Goal: Task Accomplishment & Management: Use online tool/utility

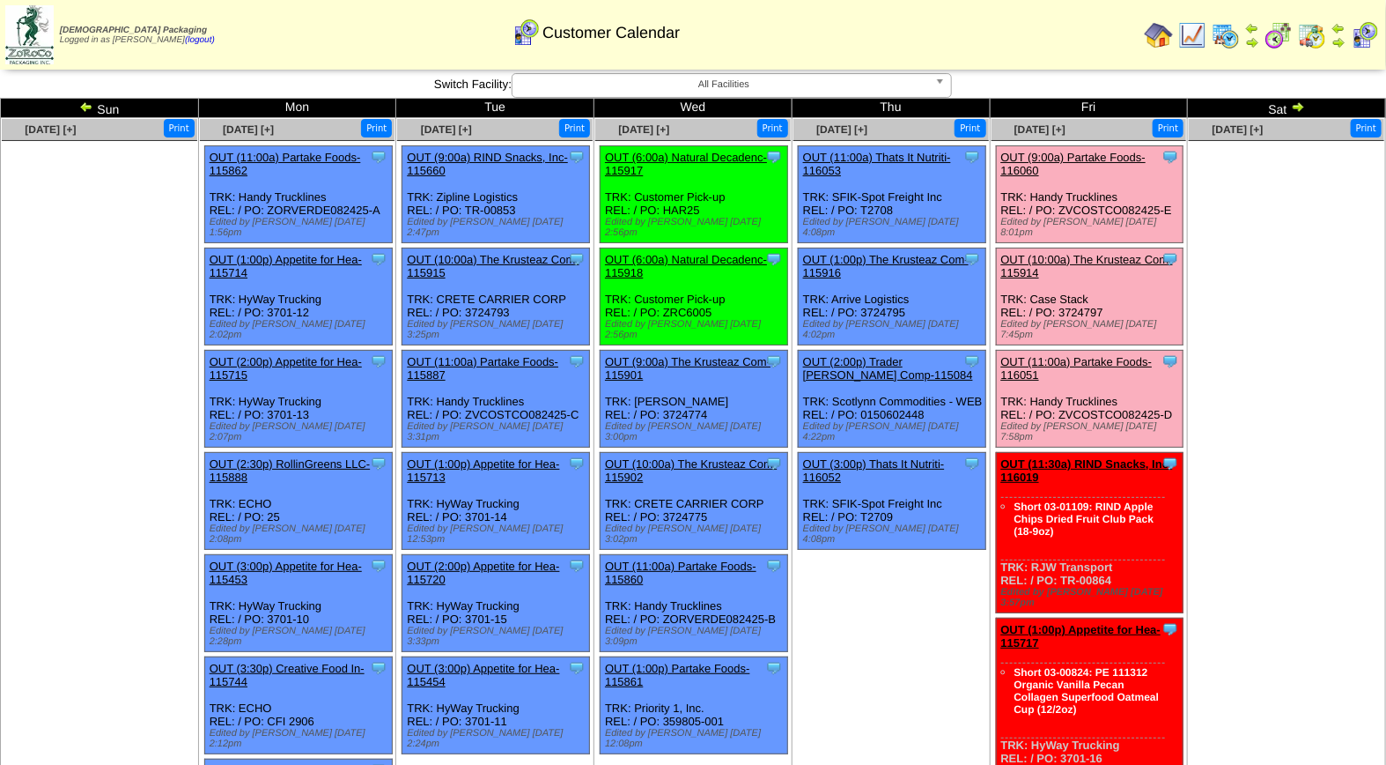
click at [1035, 163] on link "OUT (9:00a) Partake Foods-116060" at bounding box center [1074, 164] width 145 height 26
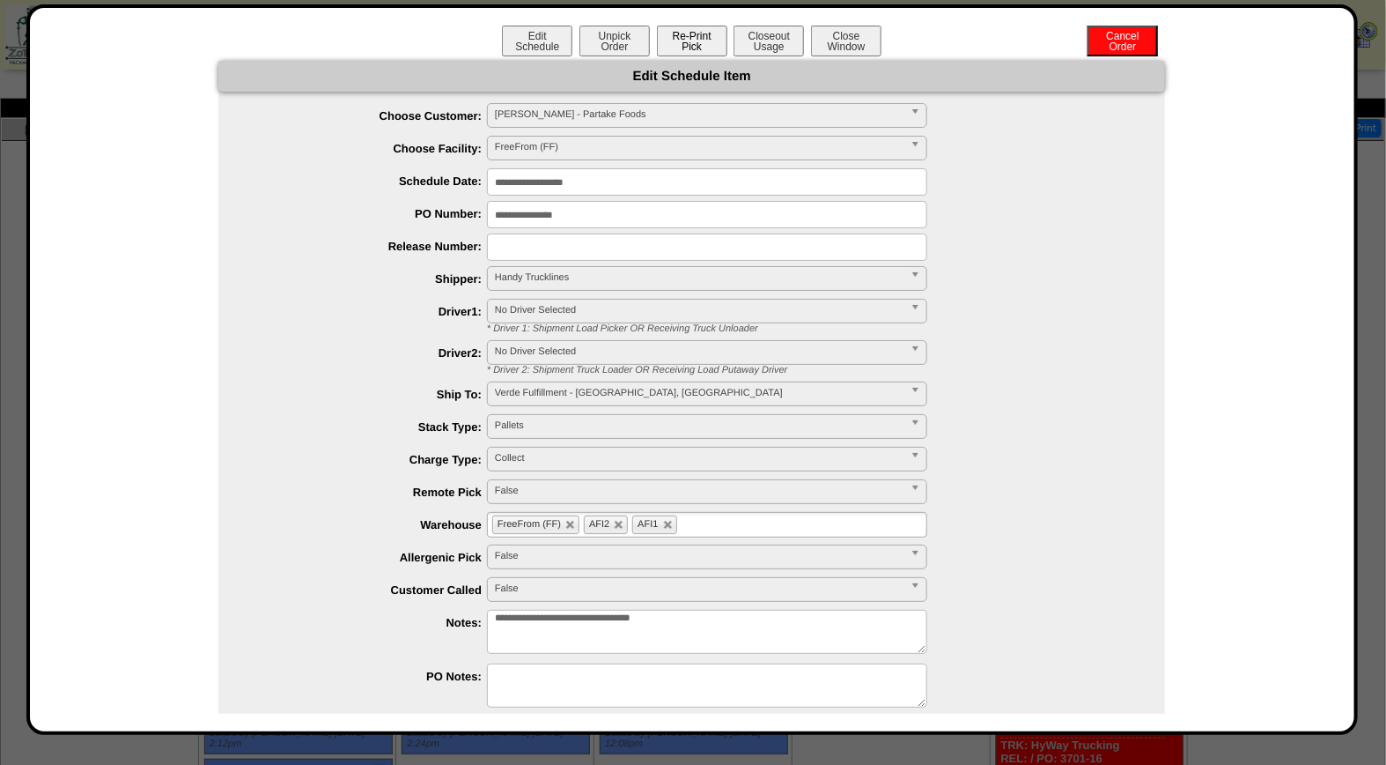
click at [668, 36] on button "Re-Print Pick" at bounding box center [692, 41] width 70 height 31
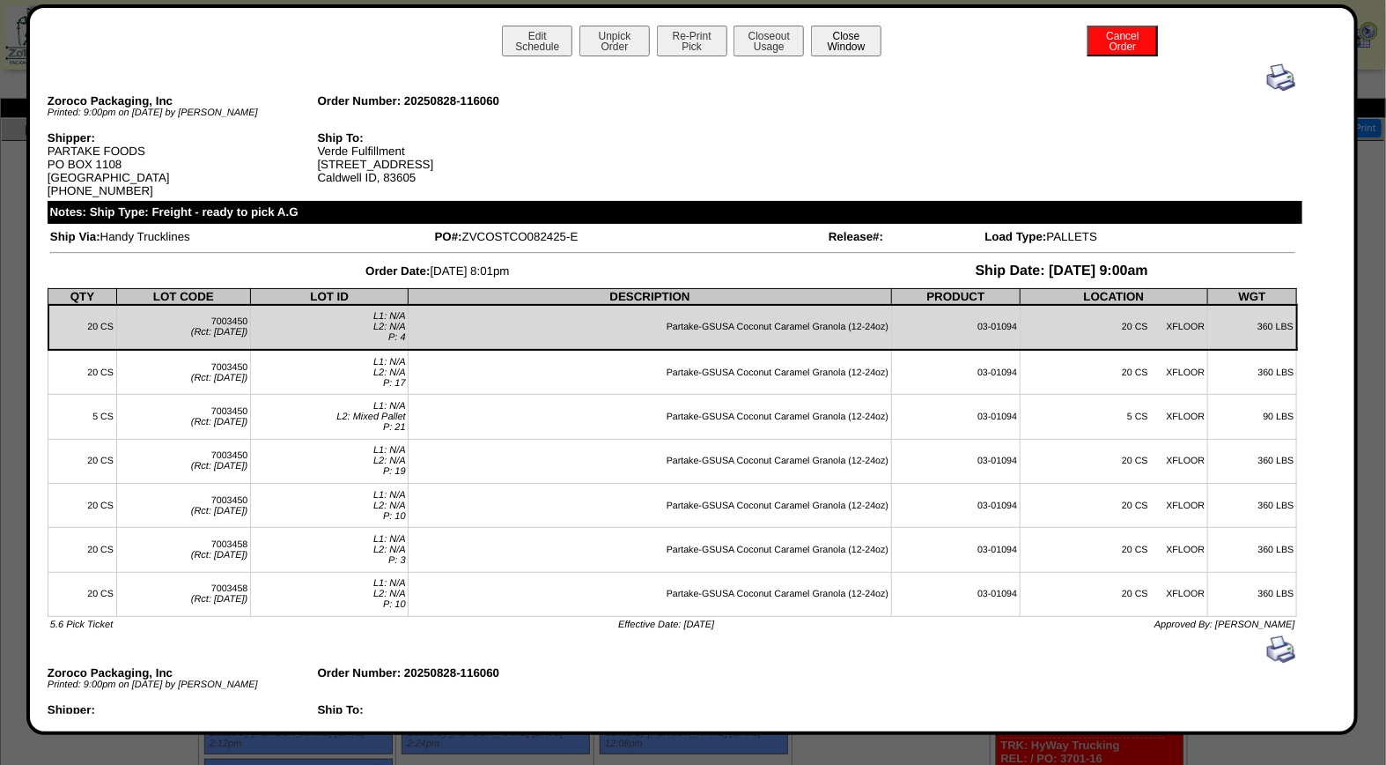
click at [843, 48] on button "Close Window" at bounding box center [846, 41] width 70 height 31
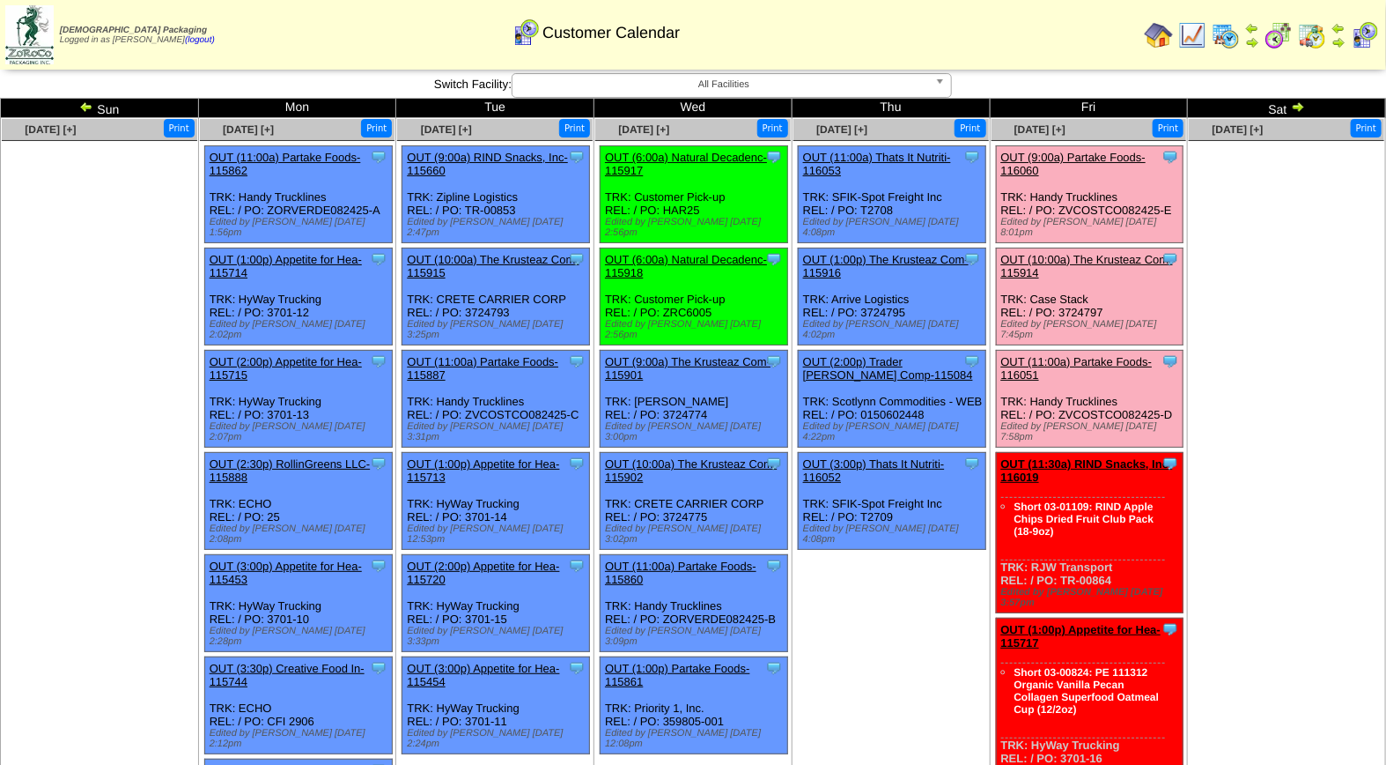
click at [1071, 253] on link "OUT (10:00a) The Krusteaz Com-115914" at bounding box center [1088, 266] width 172 height 26
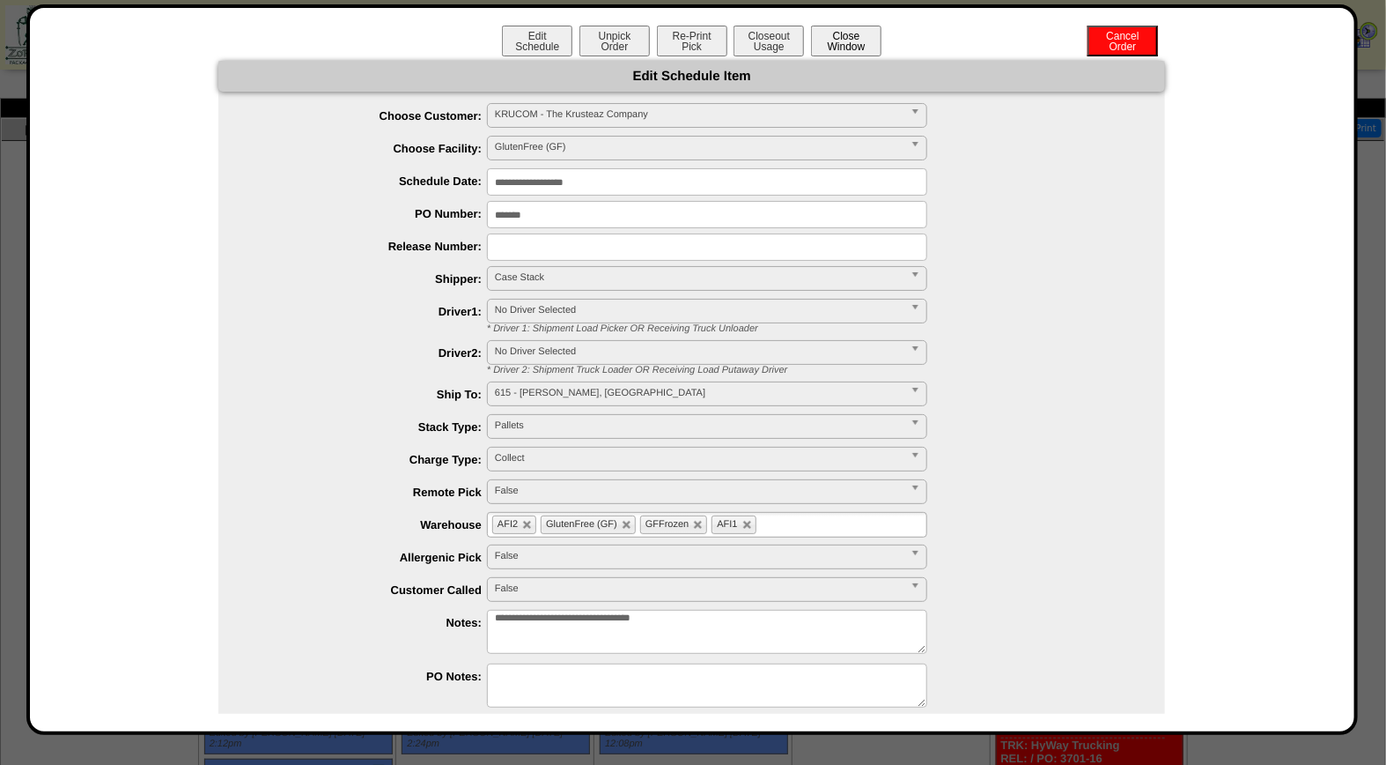
click at [839, 38] on button "Close Window" at bounding box center [846, 41] width 70 height 31
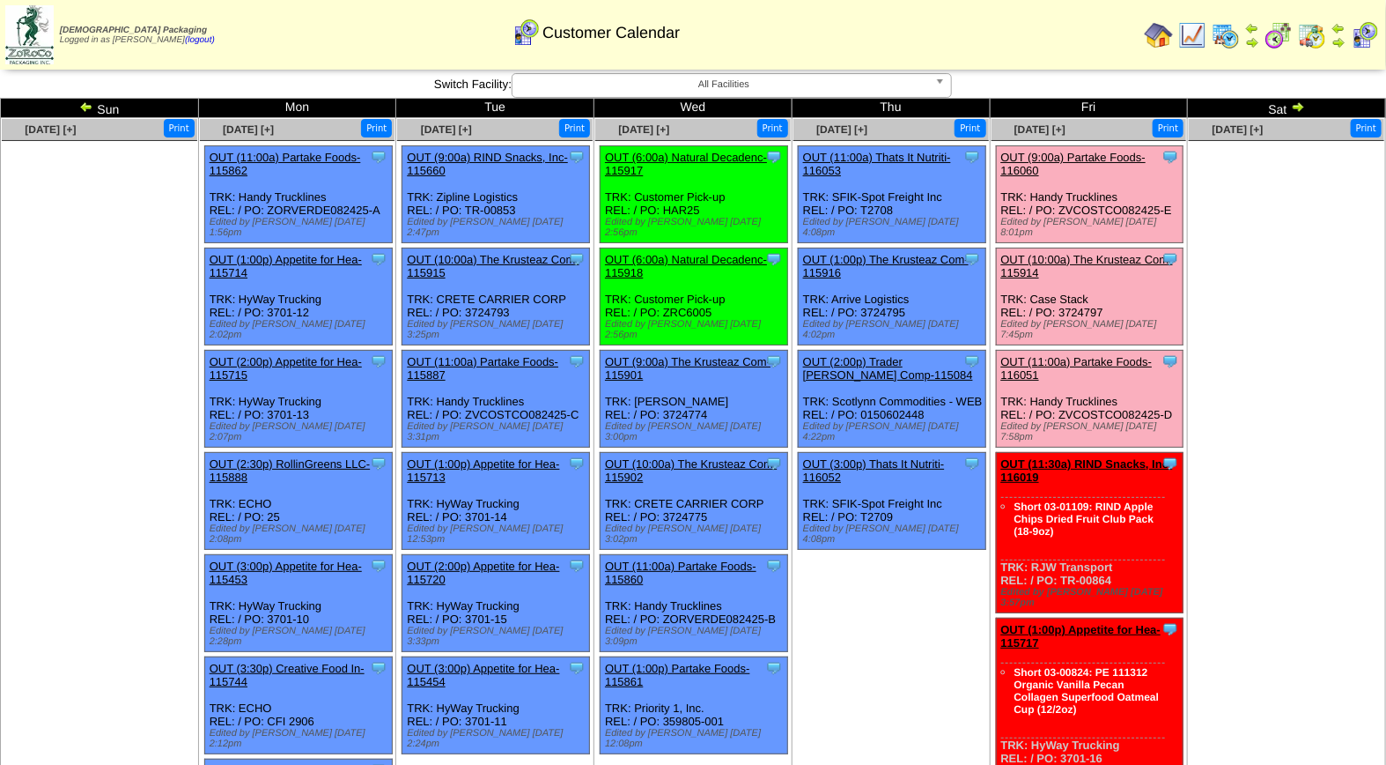
click at [1083, 355] on link "OUT (11:00a) Partake Foods-116051" at bounding box center [1078, 368] width 152 height 26
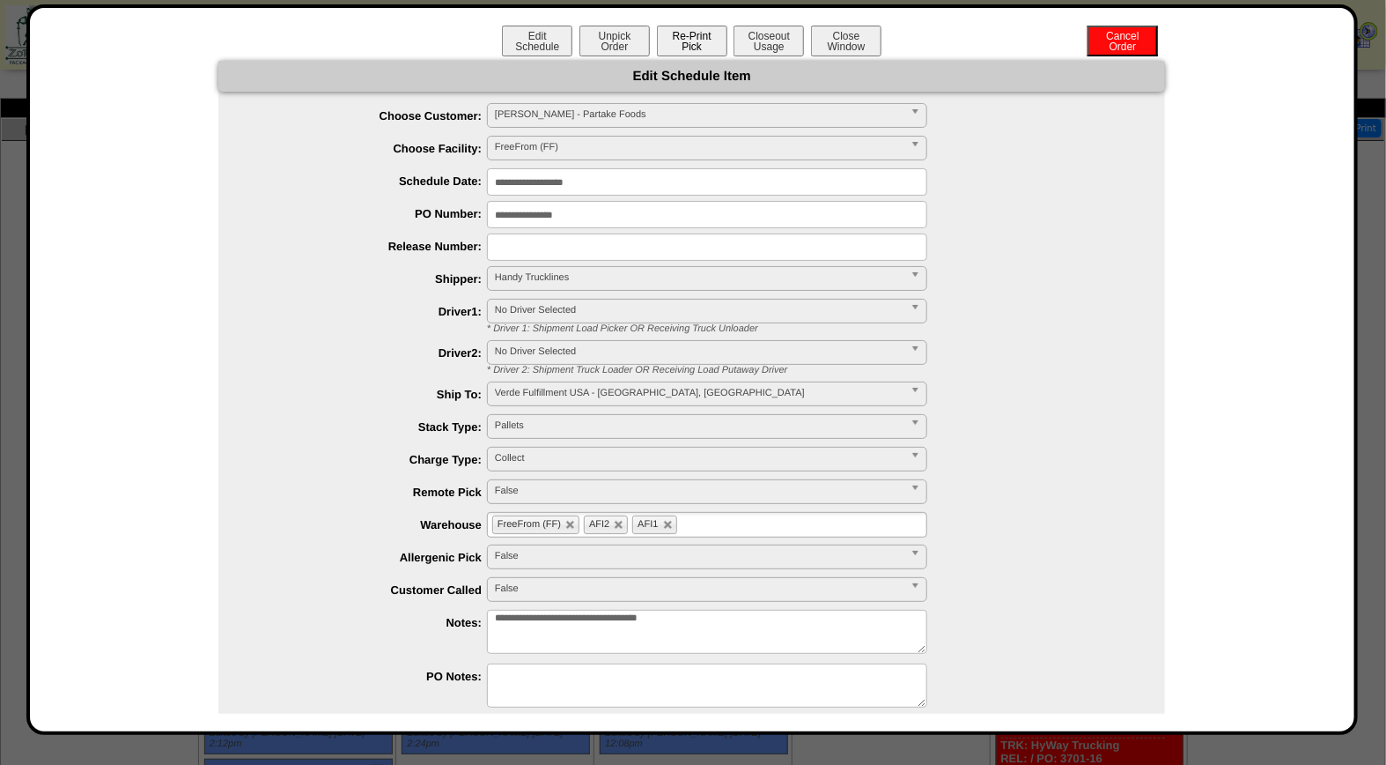
click at [662, 40] on button "Re-Print Pick" at bounding box center [692, 41] width 70 height 31
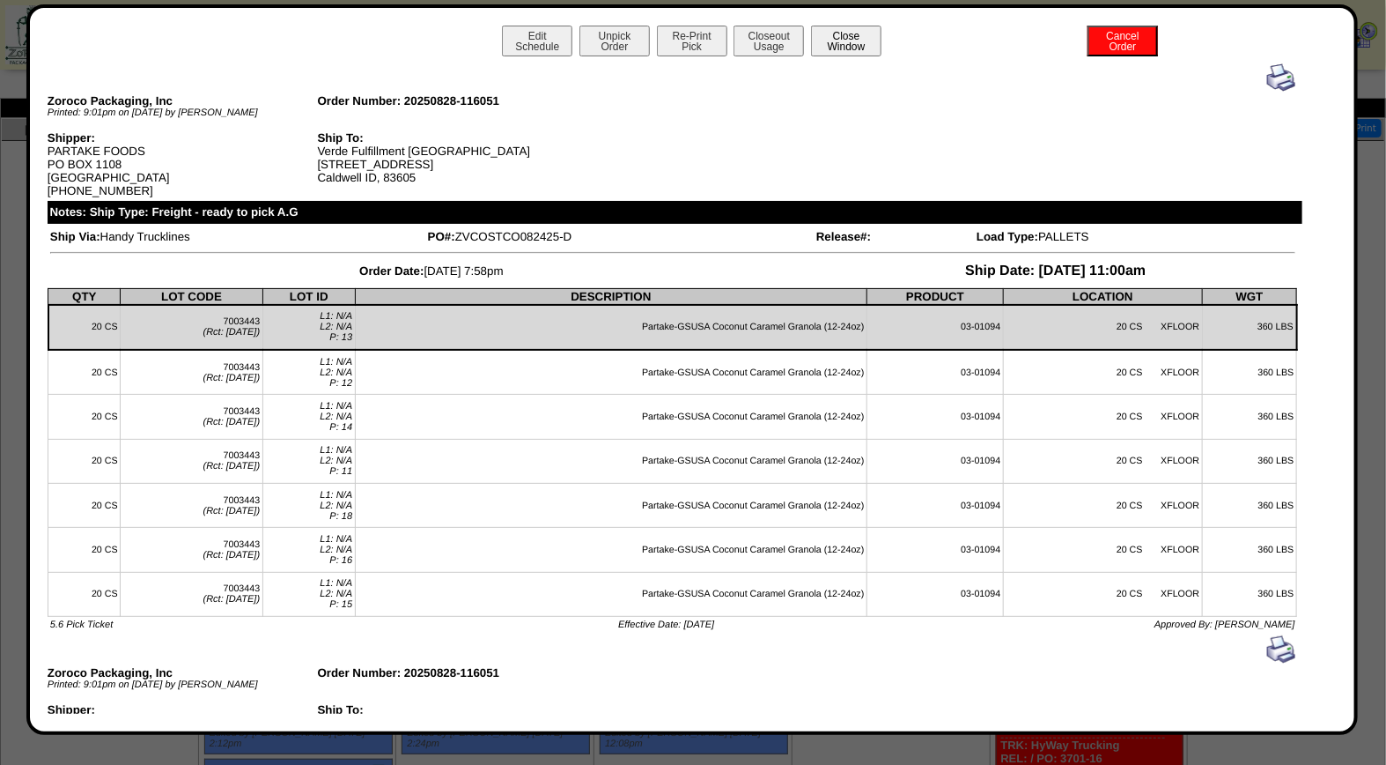
click at [834, 41] on button "Close Window" at bounding box center [846, 41] width 70 height 31
